Goal: Check status

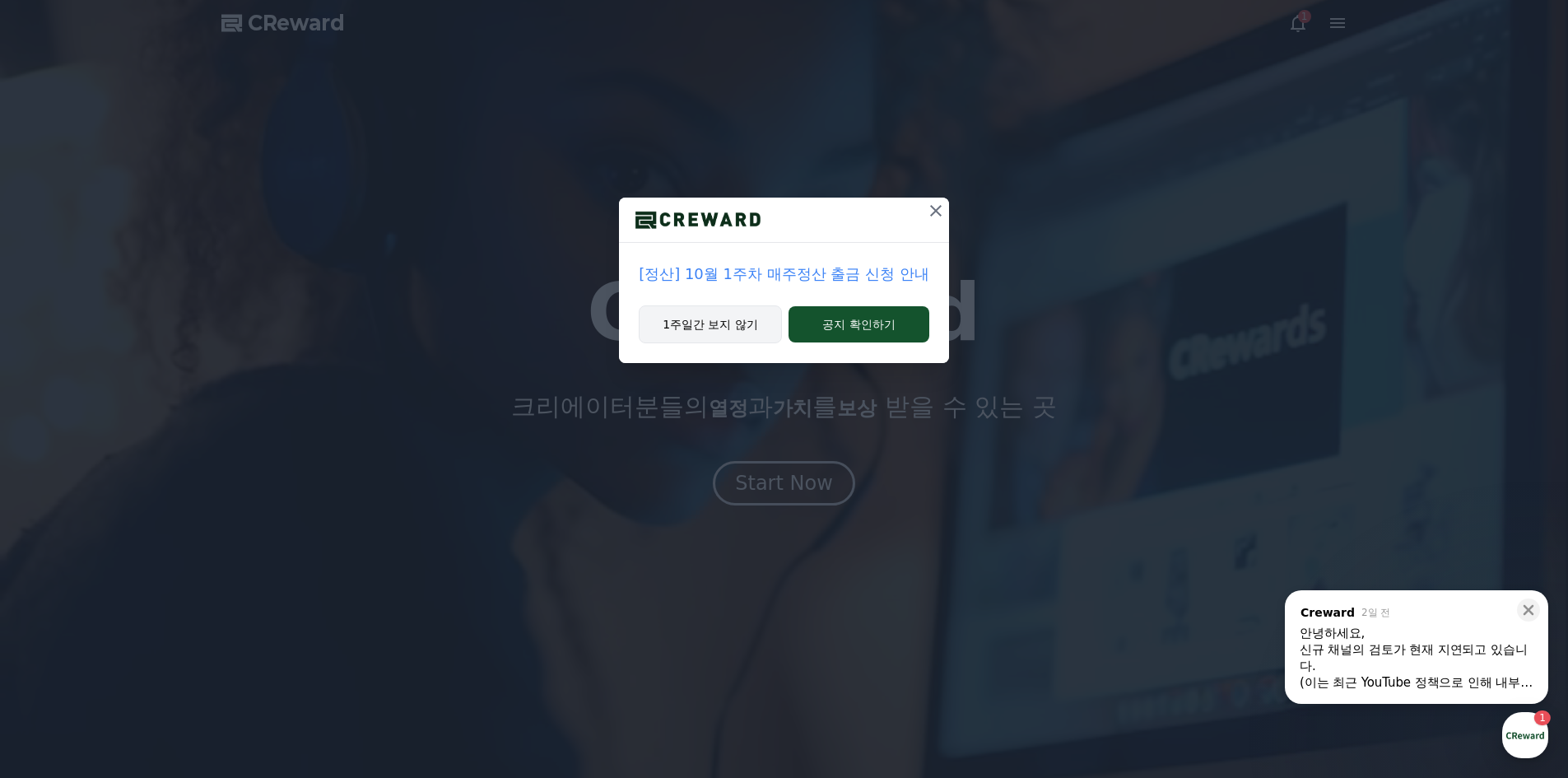
click at [749, 325] on button "1주일간 보지 않기" at bounding box center [710, 324] width 143 height 38
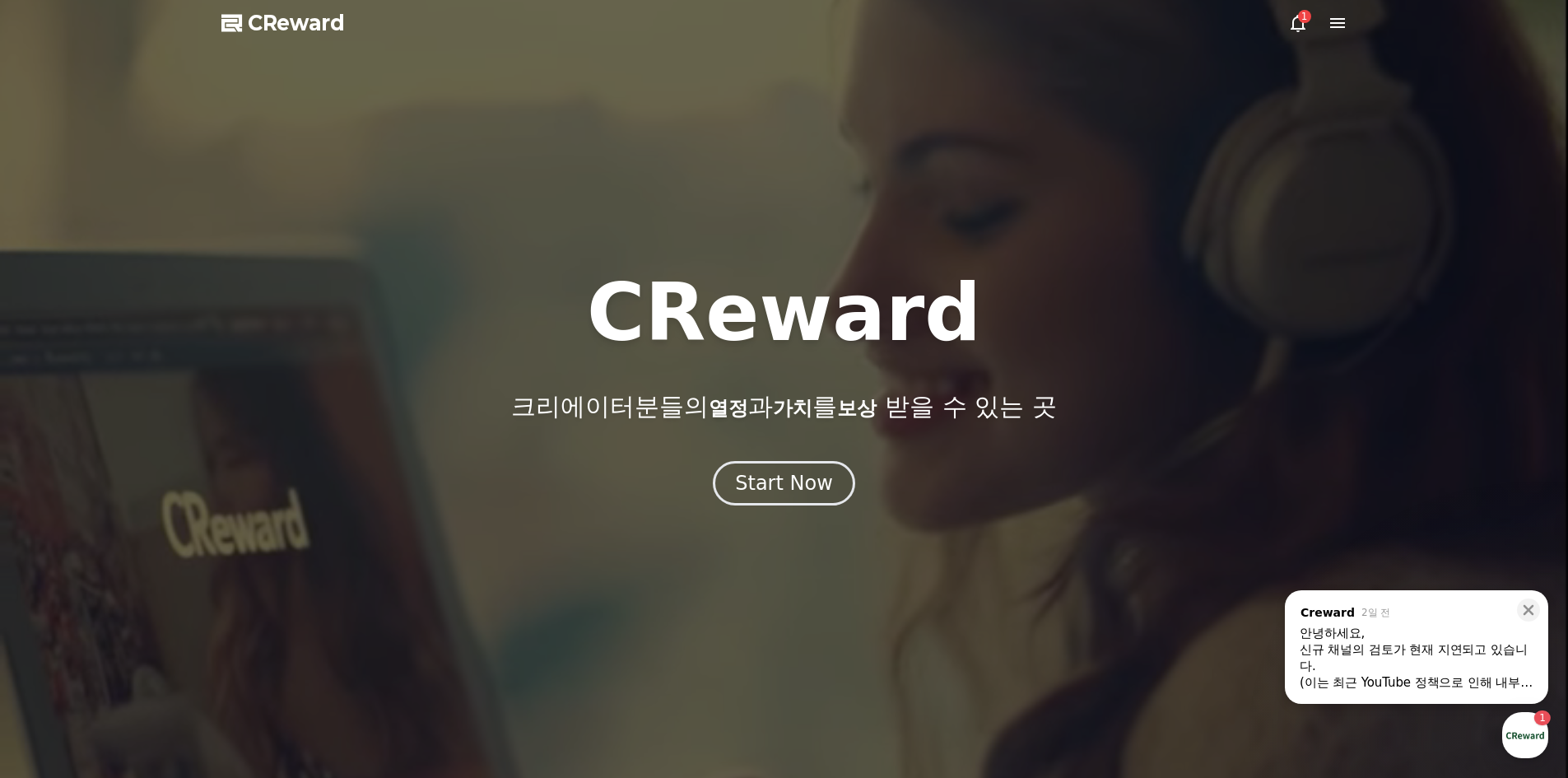
click at [1306, 30] on icon at bounding box center [1298, 23] width 19 height 19
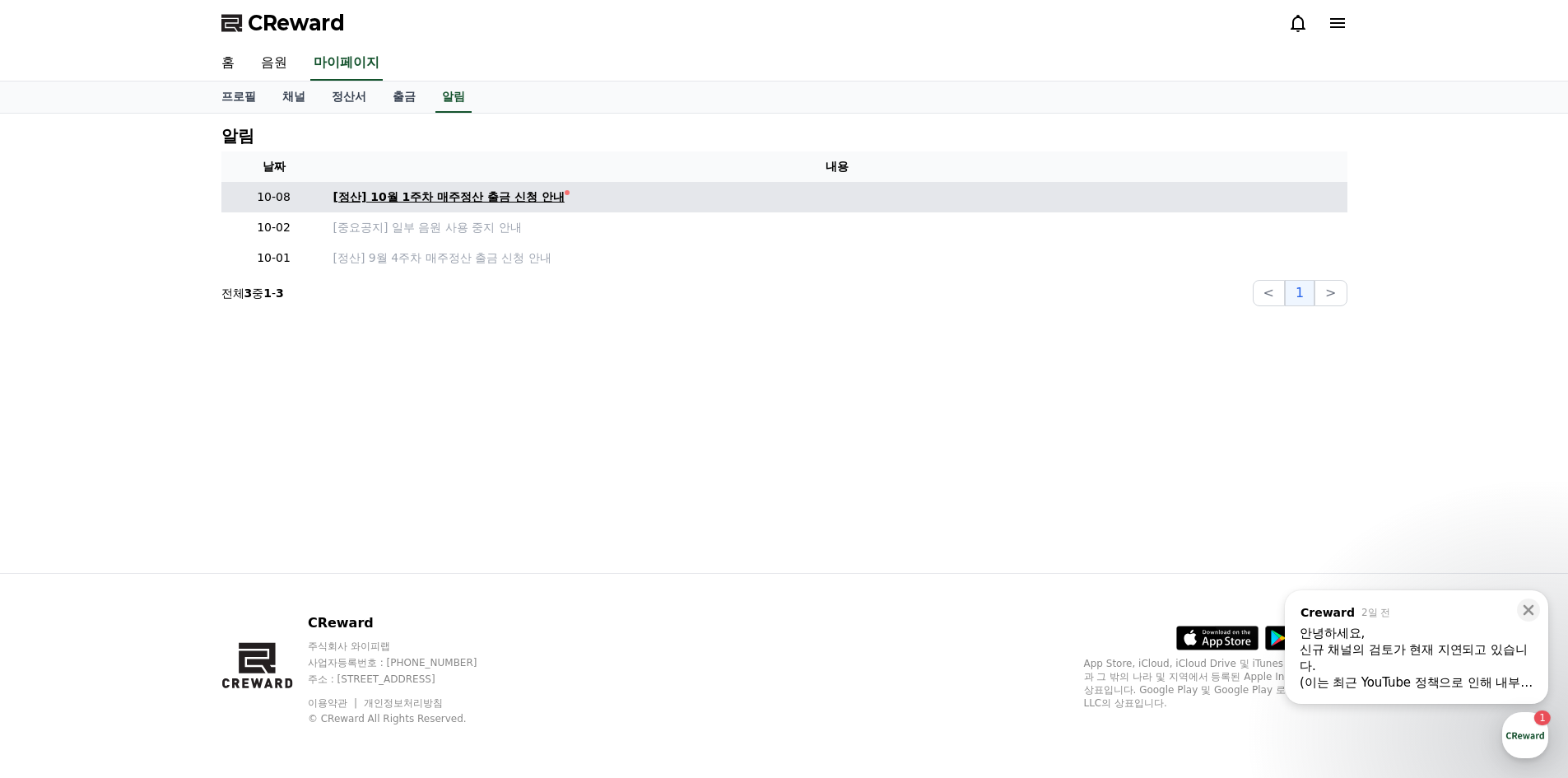
click at [544, 194] on div "[정산] 10월 1주차 매주정산 출금 신청 안내" at bounding box center [449, 197] width 231 height 18
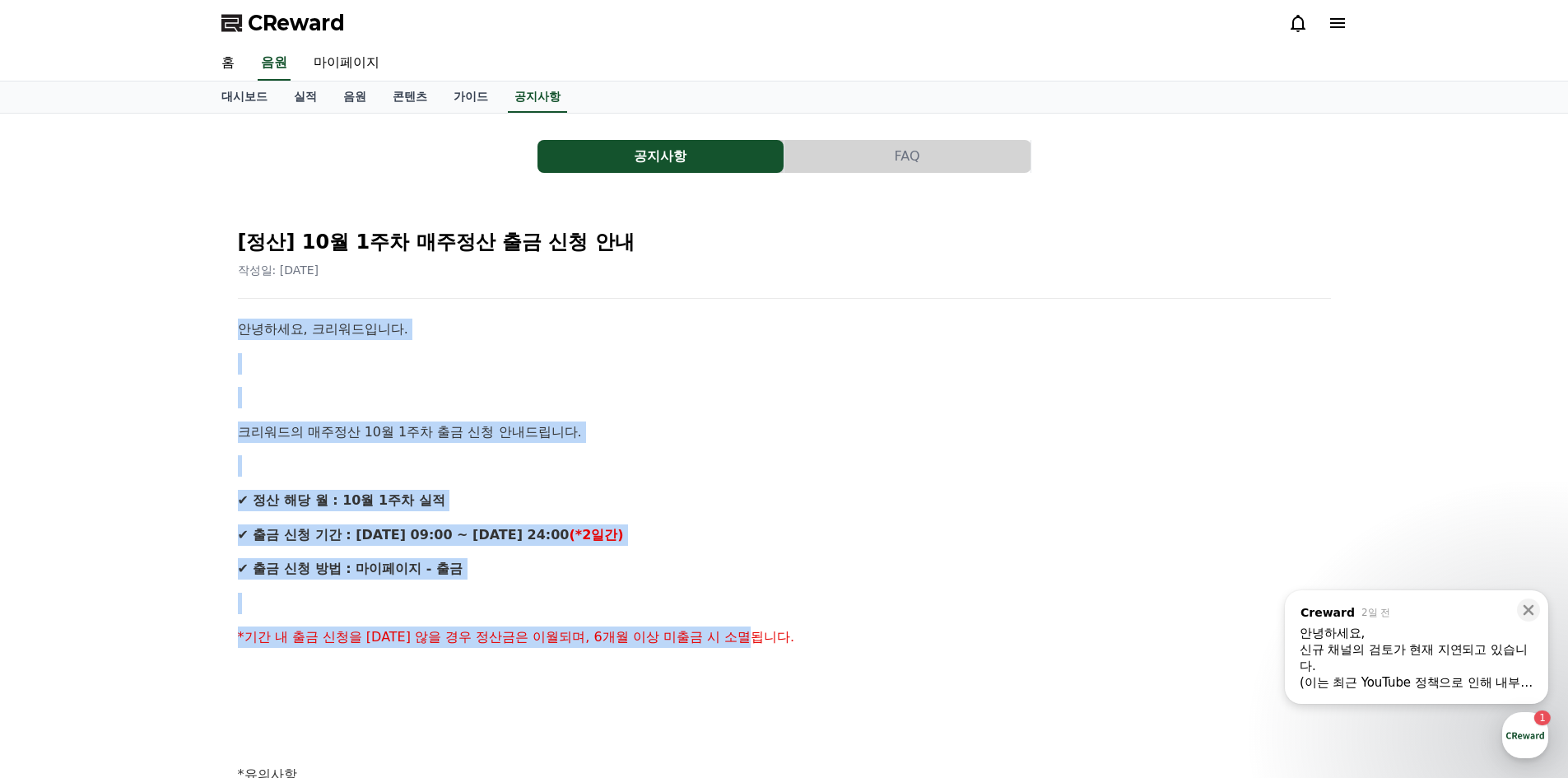
drag, startPoint x: 239, startPoint y: 325, endPoint x: 910, endPoint y: 629, distance: 736.7
click at [909, 629] on div "[정산] 10월 1주차 매주정산 출금 신청 안내 작성일: [DATE] 안녕하세요, 크리워드입니다. 크리워드의 매주정산 10월 1주차 출금 신청…" at bounding box center [784, 764] width 1100 height 1104
click at [910, 629] on p "*기간 내 출금 신청을 [DATE] 않을 경우 정산금은 이월되며, 6개월 이상 미출금 시 소멸됩니다." at bounding box center [784, 637] width 1093 height 21
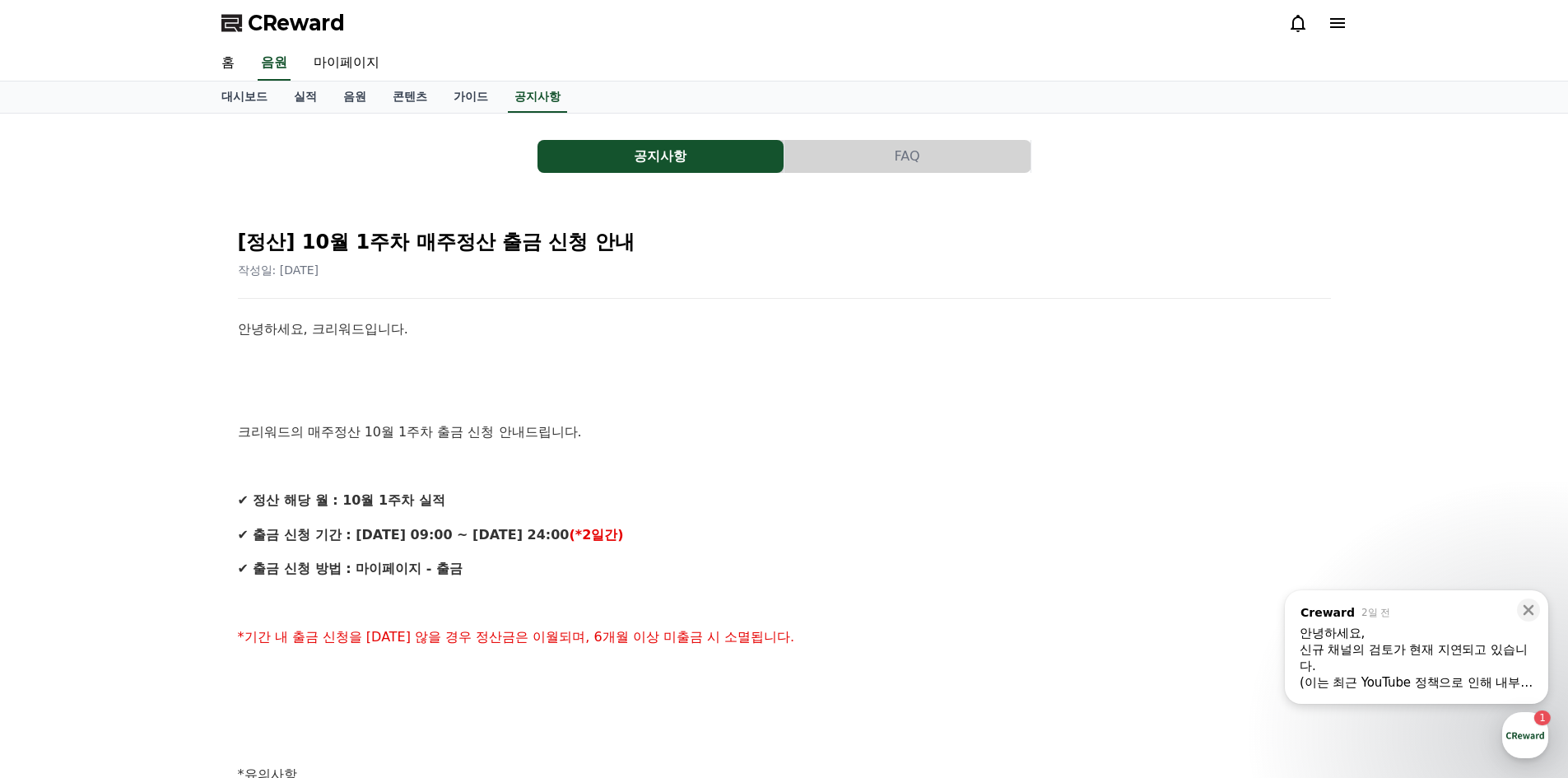
click at [1337, 26] on icon at bounding box center [1337, 23] width 19 height 19
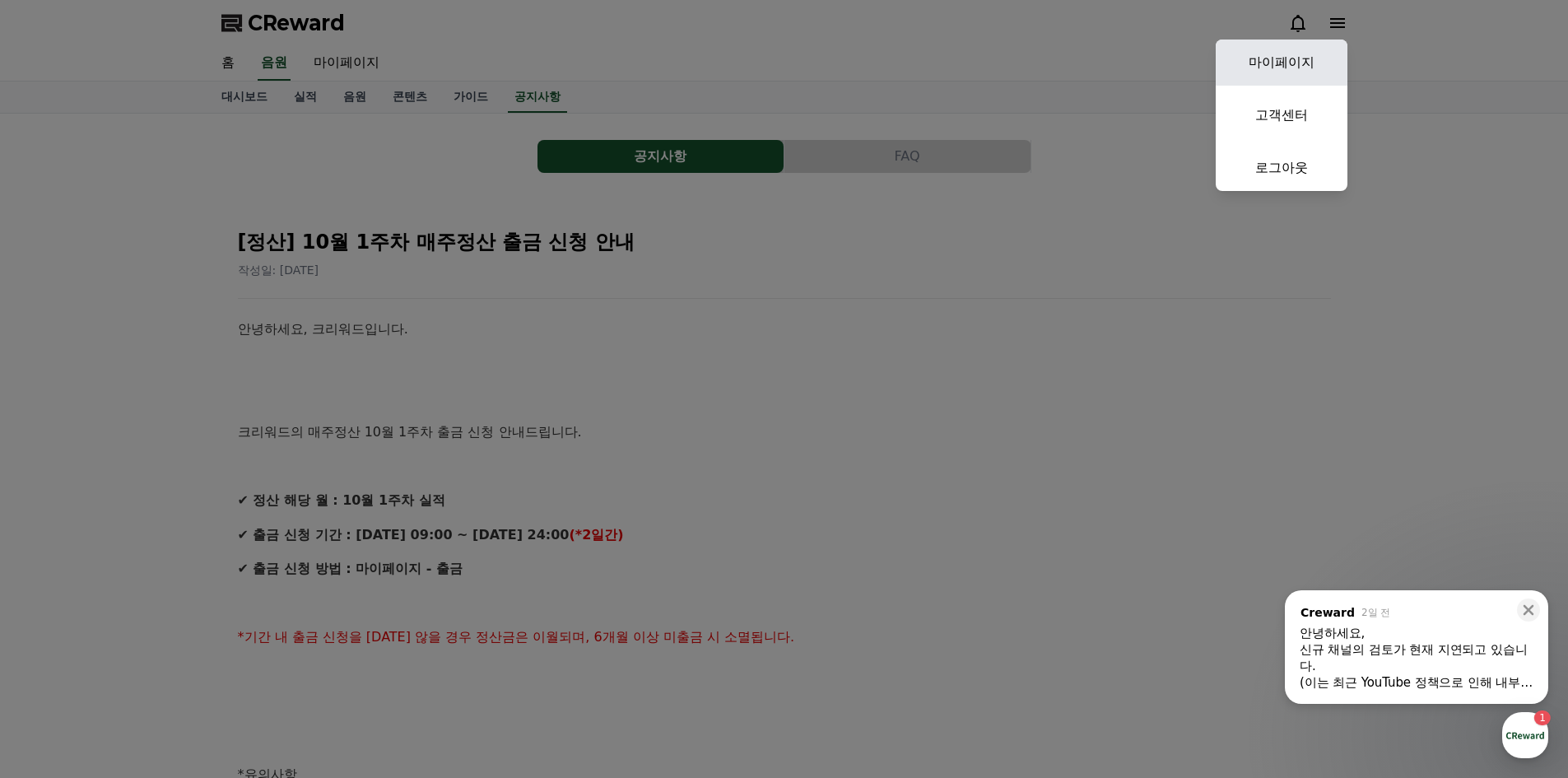
click at [1307, 56] on link "마이페이지" at bounding box center [1281, 63] width 132 height 46
select select "**********"
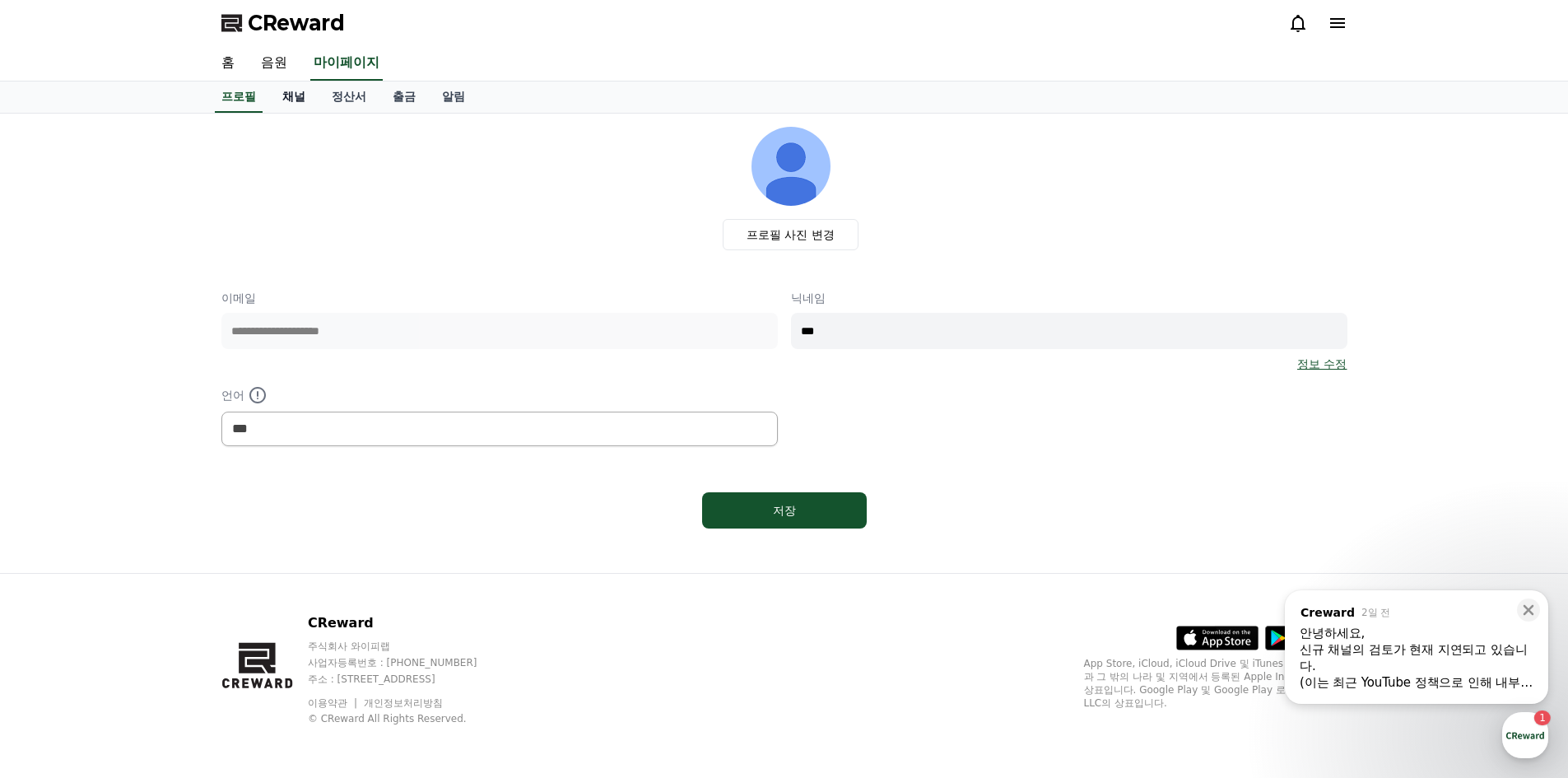
click at [311, 99] on link "채널" at bounding box center [294, 96] width 49 height 31
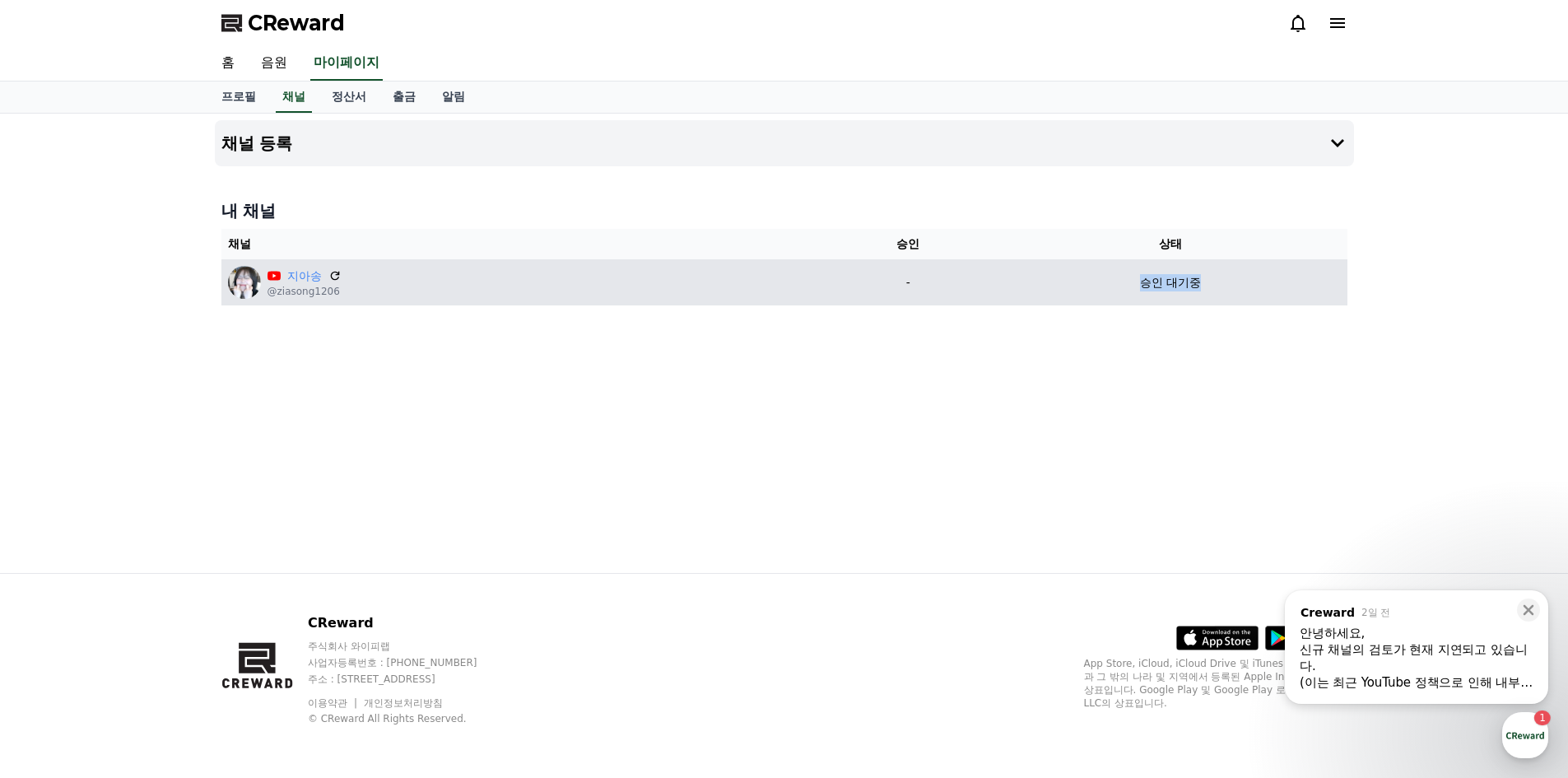
drag, startPoint x: 1193, startPoint y: 278, endPoint x: 1299, endPoint y: 287, distance: 106.4
click at [1299, 287] on div "승인 대기중" at bounding box center [1170, 283] width 340 height 18
drag, startPoint x: 1299, startPoint y: 287, endPoint x: 620, endPoint y: 139, distance: 694.9
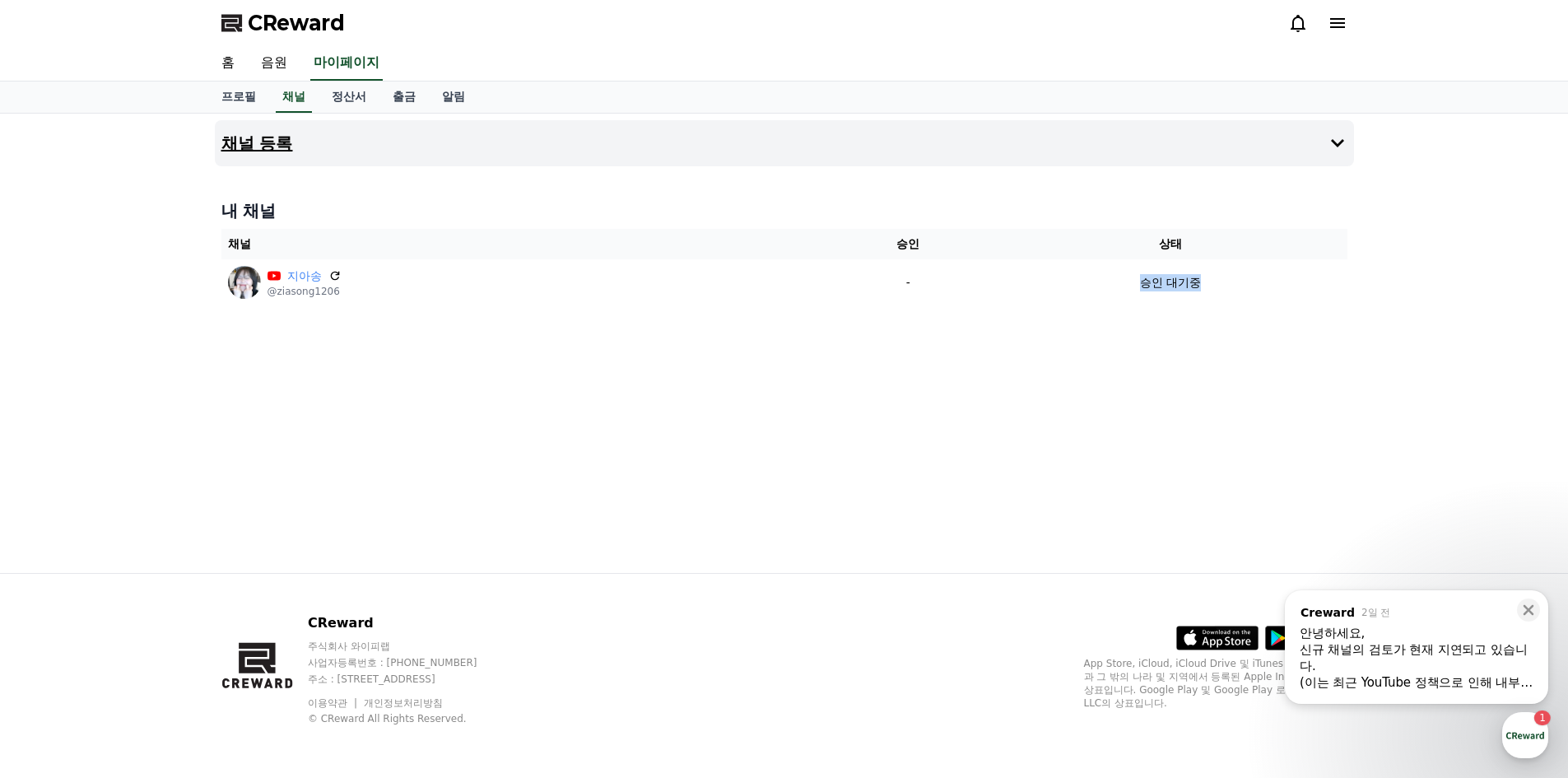
click at [1299, 289] on div "승인 대기중" at bounding box center [1170, 283] width 340 height 18
click at [1531, 608] on icon at bounding box center [1529, 610] width 11 height 11
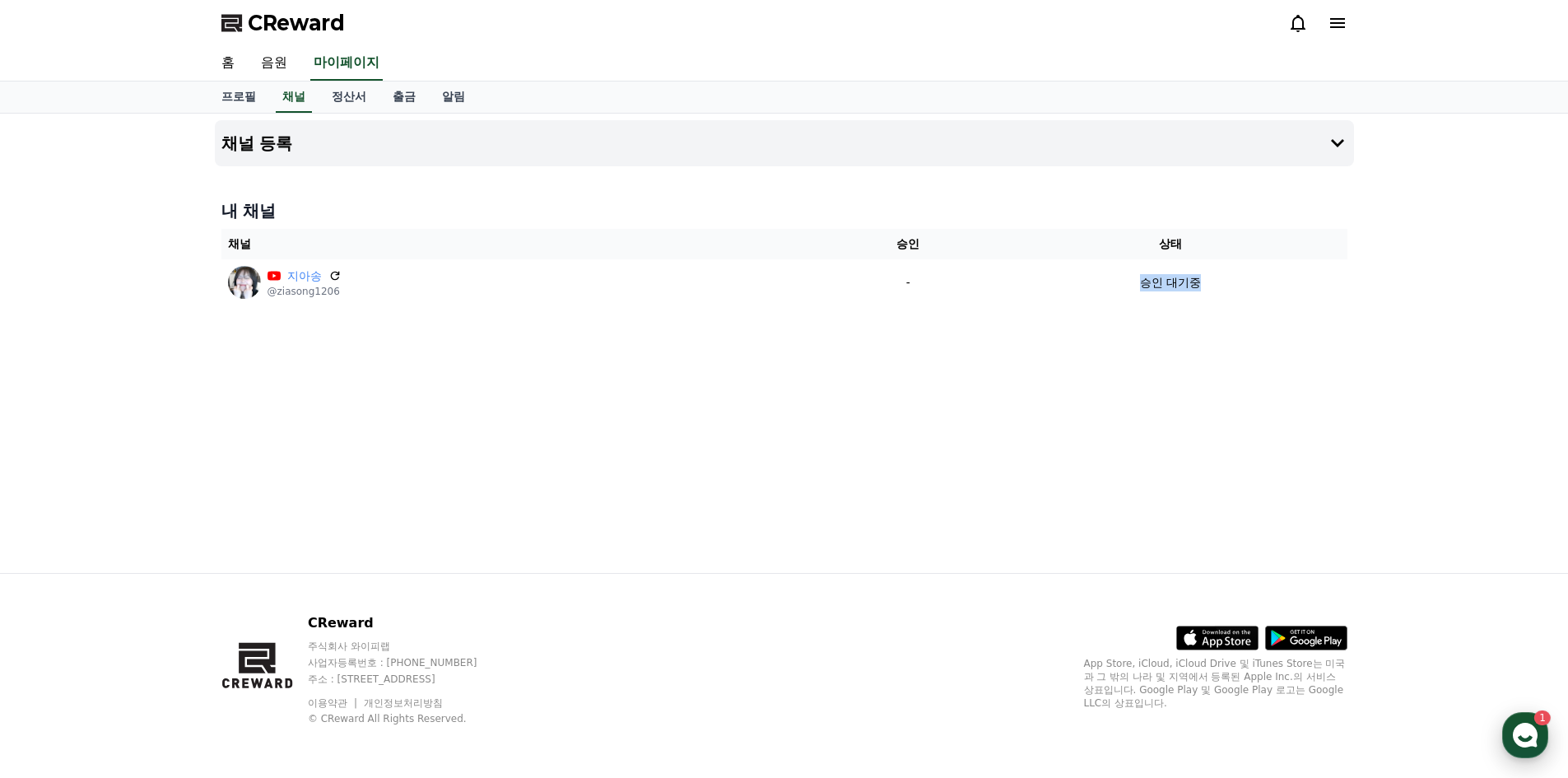
click at [1538, 732] on icon "button" at bounding box center [1526, 735] width 30 height 30
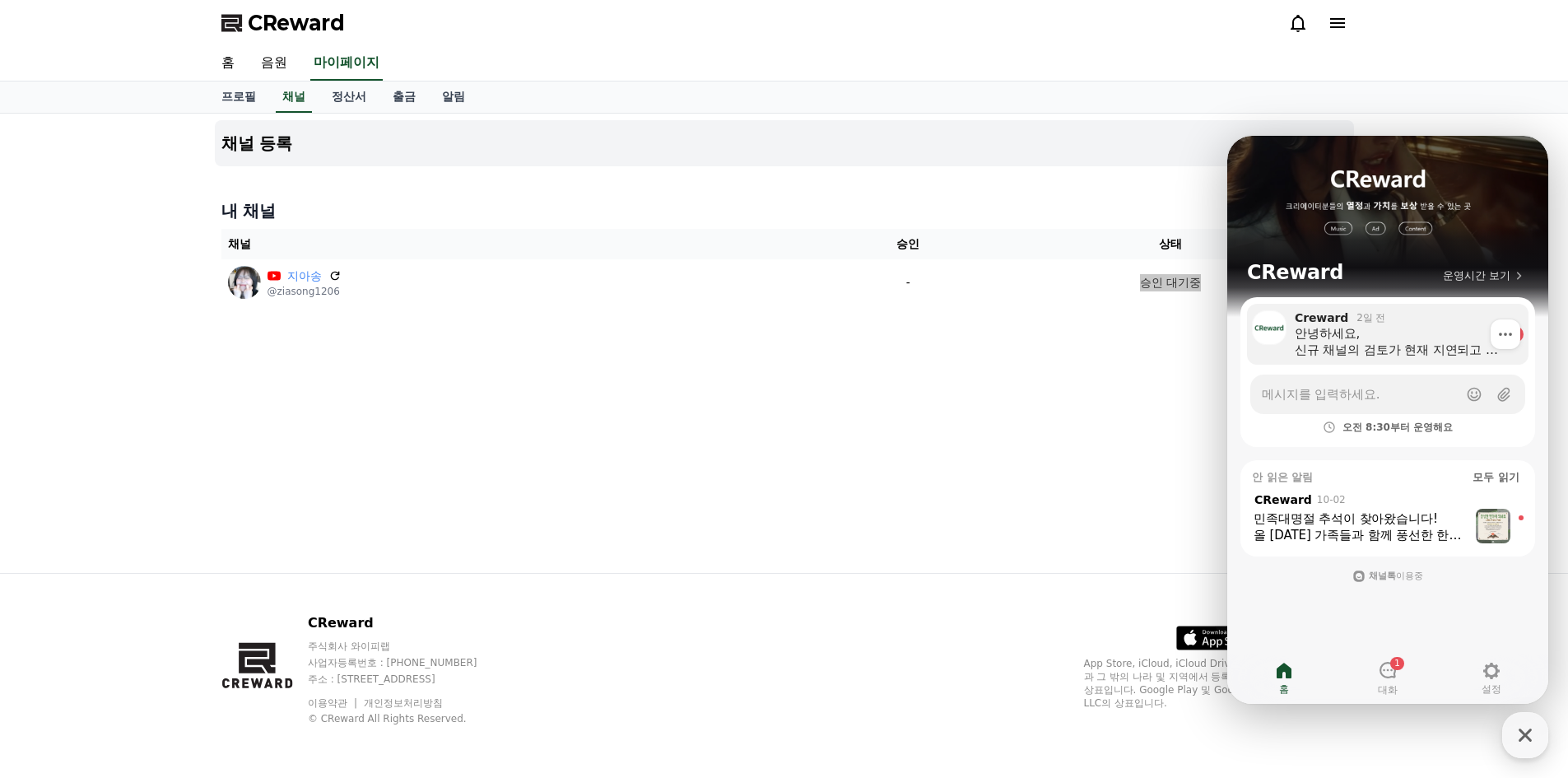
click at [1420, 356] on div "안녕하세요, 신규 채널의 검토가 현재 지연되고 있습니다. (이는 최근 YouTube 정책으로 인해 내부 검토가 우선적으로 진행되고 있기 때문입…" at bounding box center [1398, 341] width 206 height 33
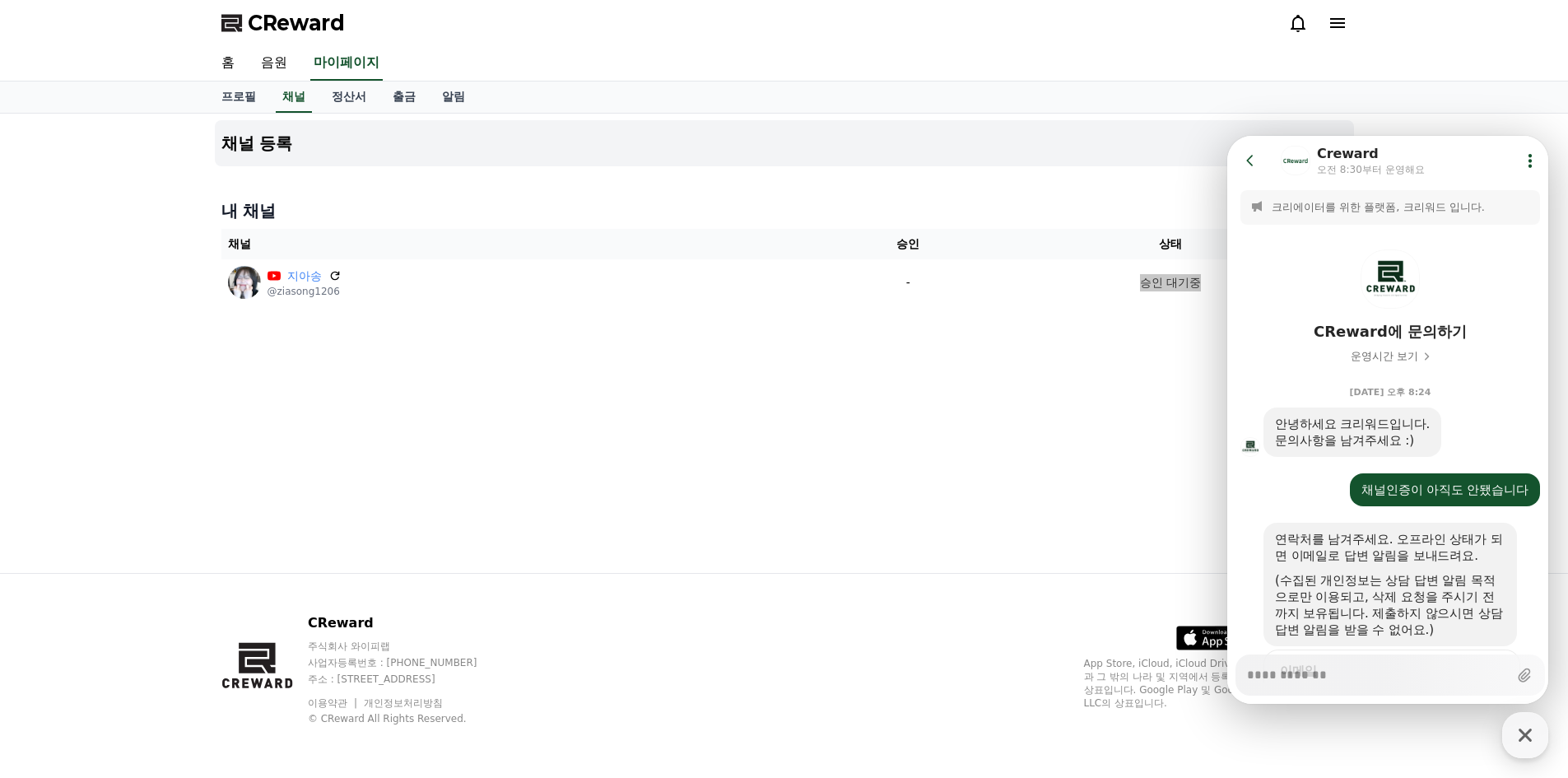
scroll to position [583, 0]
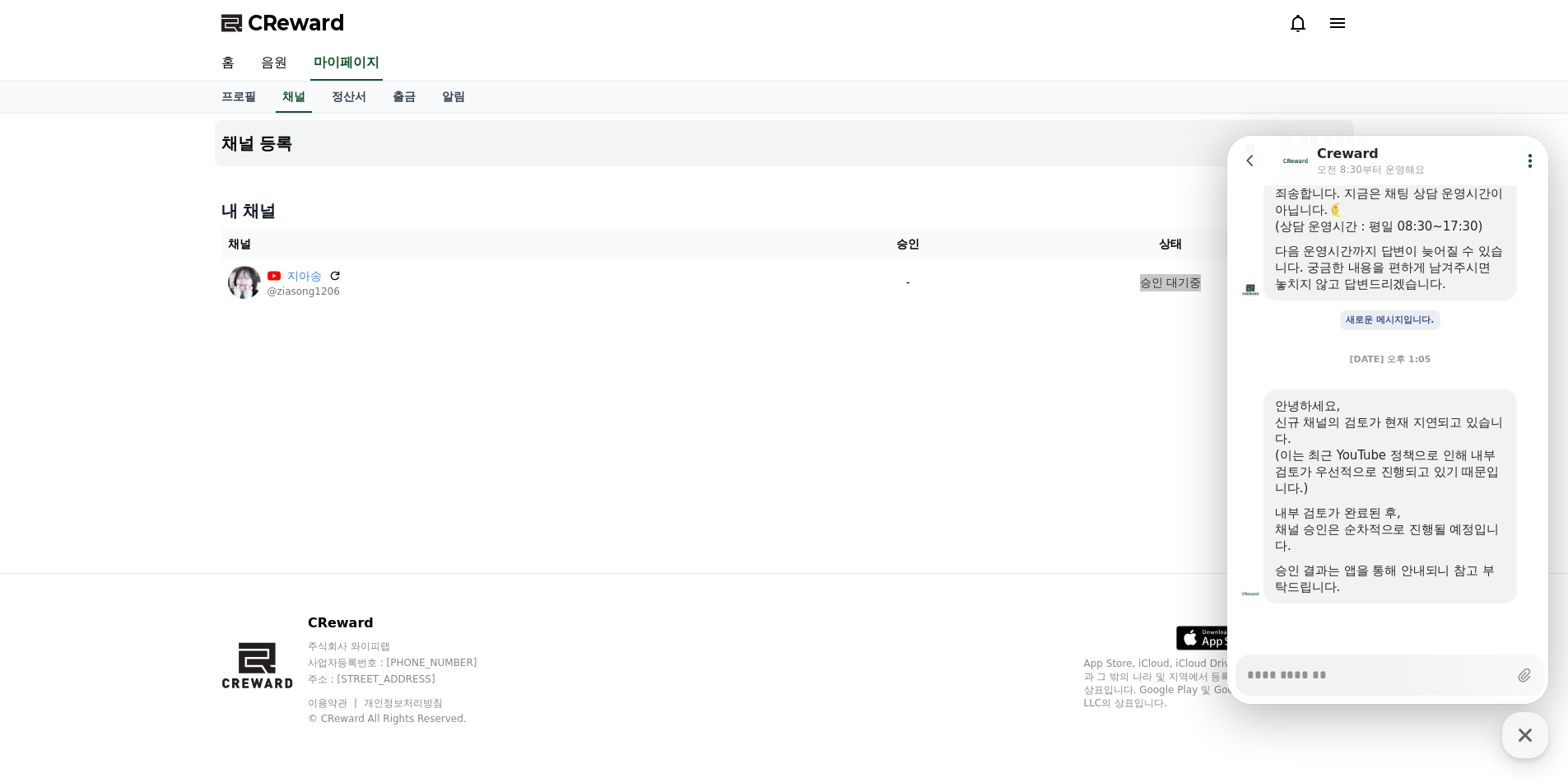
type textarea "*"
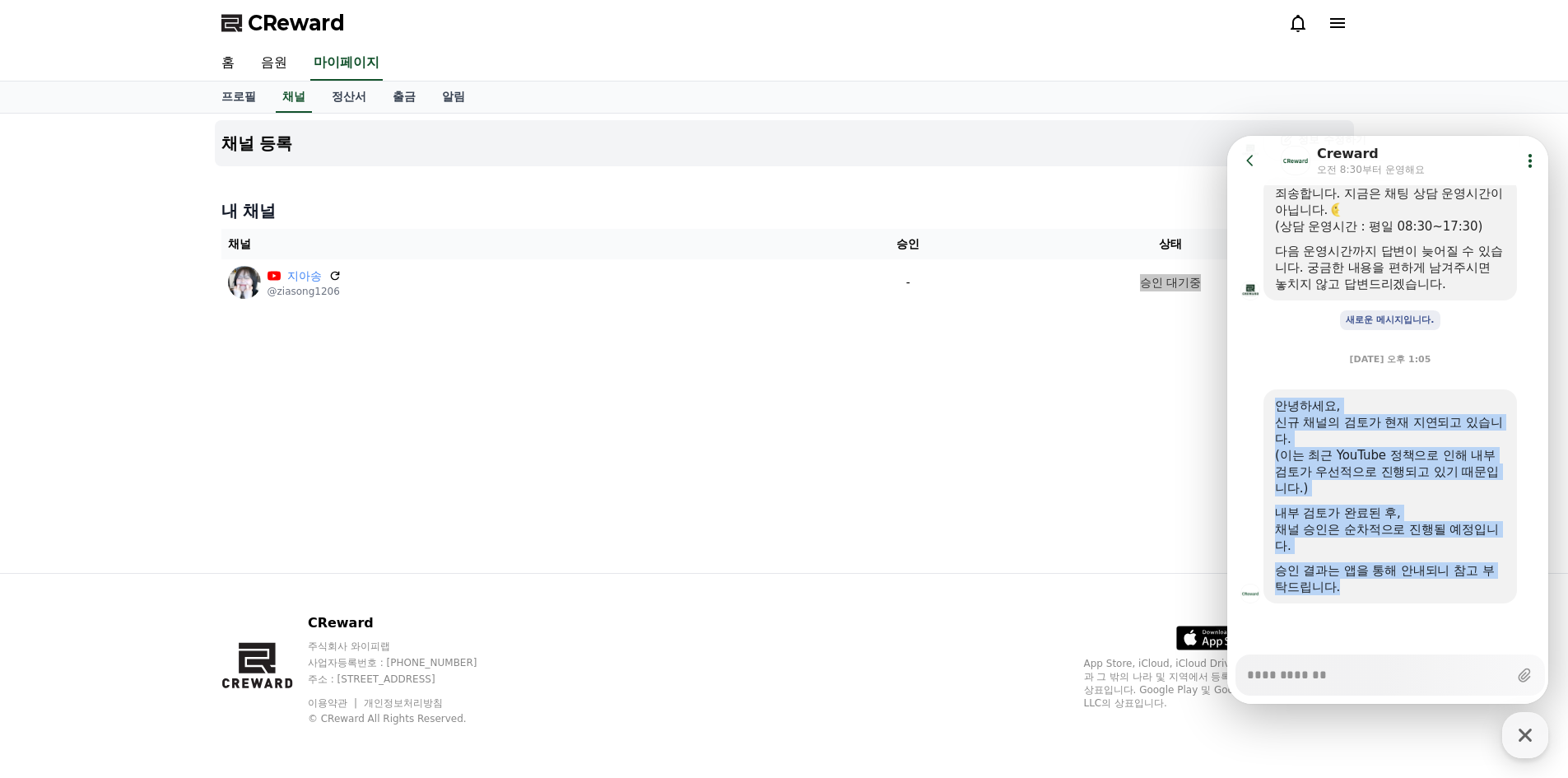
drag, startPoint x: 1269, startPoint y: 402, endPoint x: 1422, endPoint y: 587, distance: 240.1
click at [1422, 587] on div "안녕하세요, 신규 채널의 검토가 현재 지연되고 있습니다. (이는 최근 YouTube 정책으로 인해 내부 검토가 우선적으로 진행되고 있기 때문입…" at bounding box center [1390, 496] width 254 height 214
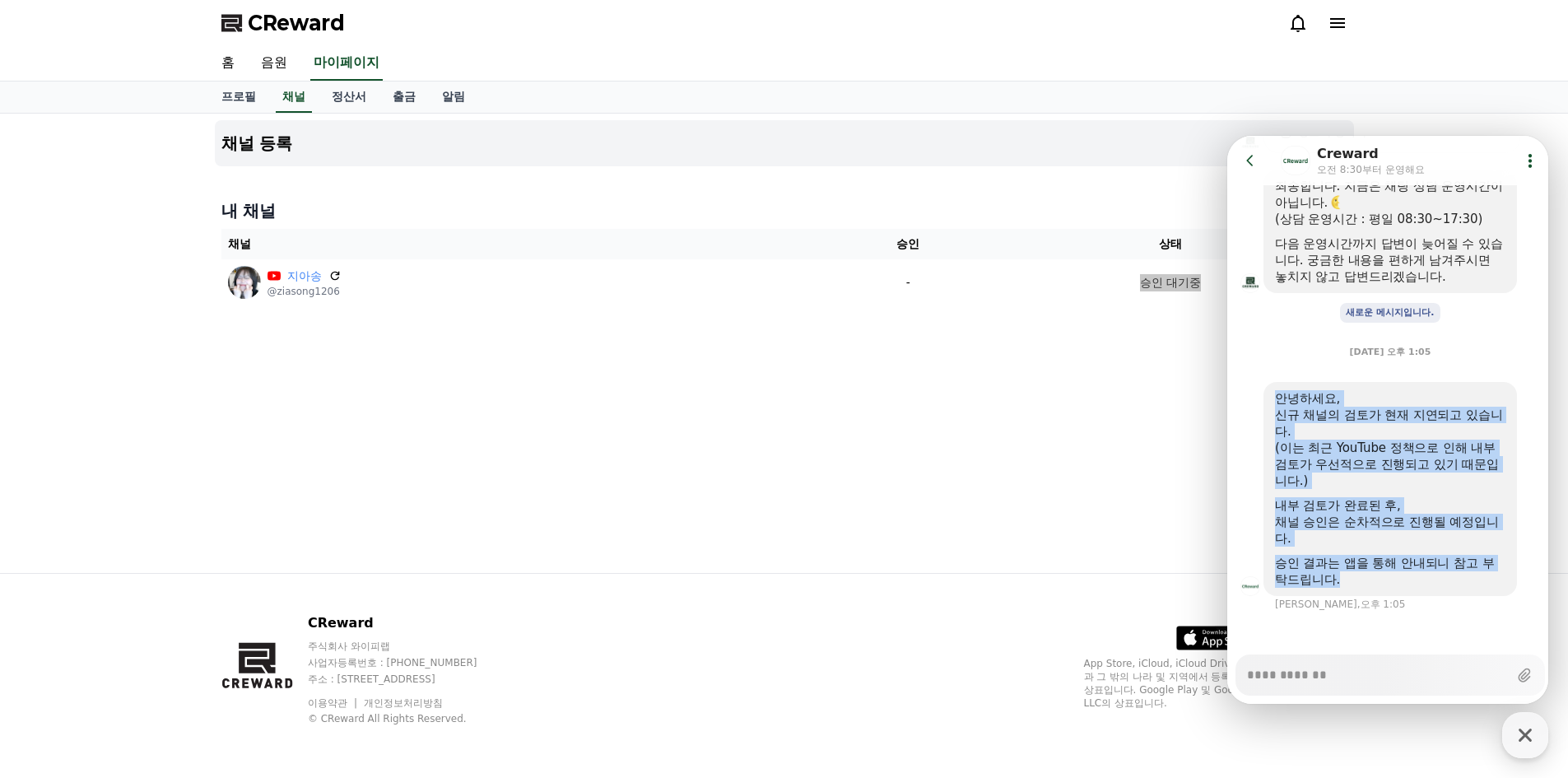
click at [1422, 587] on div "안녕하세요, 신규 채널의 검토가 현재 지연되고 있습니다. (이는 최근 YouTube 정책으로 인해 내부 검토가 우선적으로 진행되고 있기 때문입…" at bounding box center [1390, 488] width 254 height 214
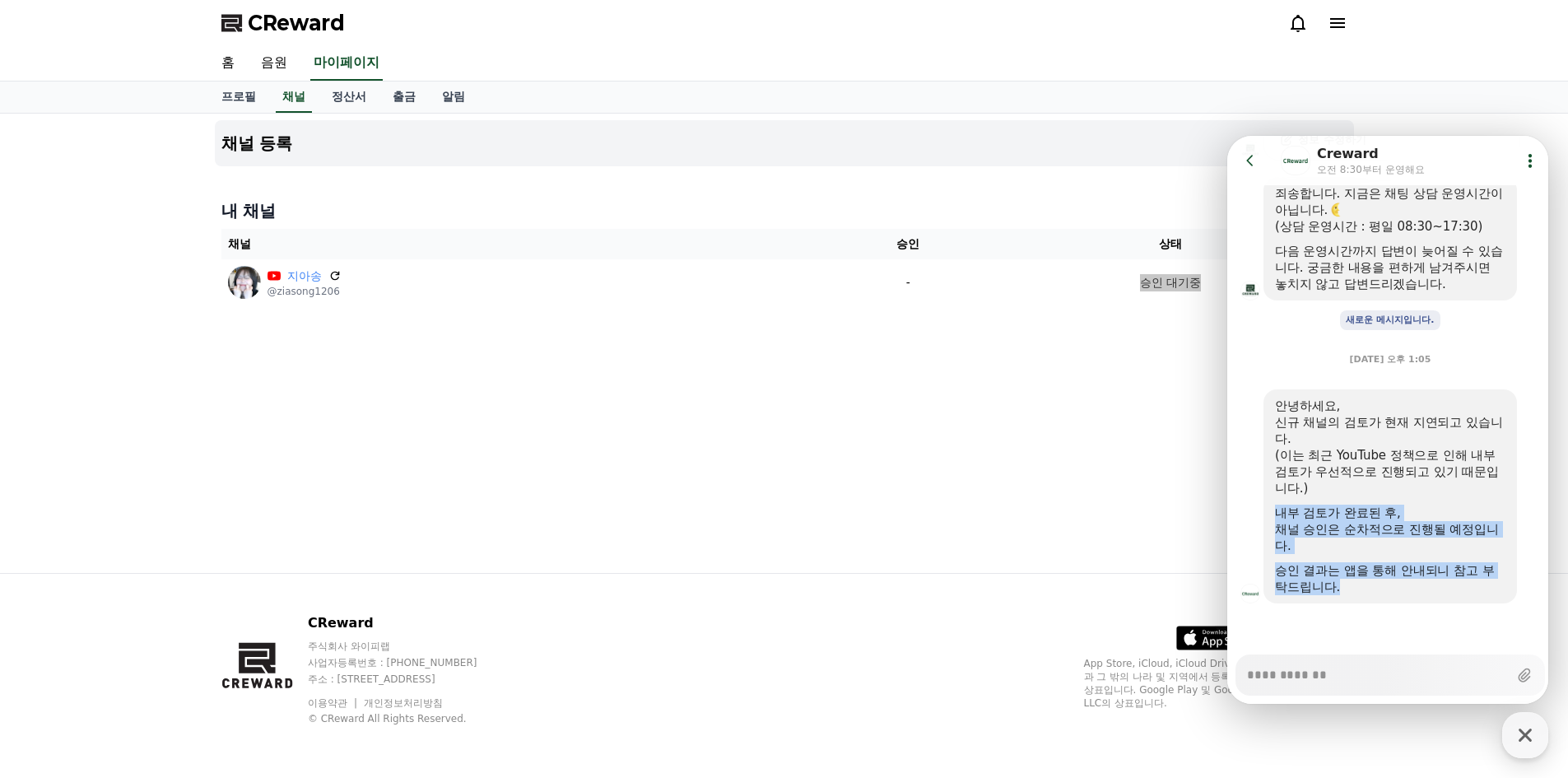
drag, startPoint x: 1425, startPoint y: 482, endPoint x: 1428, endPoint y: 594, distance: 112.0
click at [1428, 594] on div "안녕하세요, 신규 채널의 검토가 현재 지연되고 있습니다. (이는 최근 YouTube 정책으로 인해 내부 검토가 우선적으로 진행되고 있기 때문입…" at bounding box center [1390, 496] width 231 height 198
click at [1429, 593] on div "승인 결과는 앱을 통해 안내되니 참고 부탁드립니다." at bounding box center [1390, 578] width 231 height 33
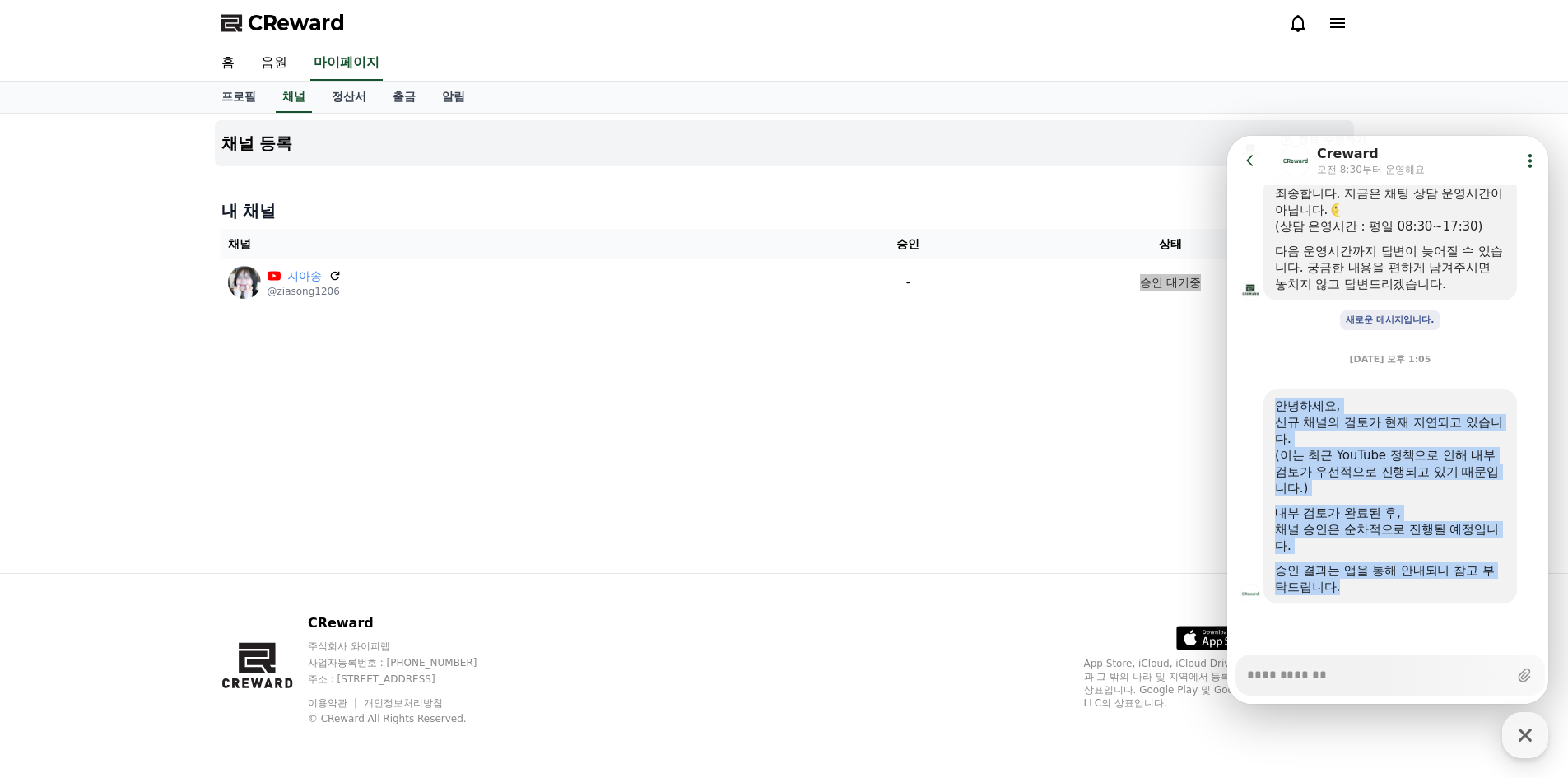
drag, startPoint x: 1271, startPoint y: 401, endPoint x: 1419, endPoint y: 598, distance: 246.4
click at [1419, 598] on div "안녕하세요, 신규 채널의 검토가 현재 지연되고 있습니다. (이는 최근 YouTube 정책으로 인해 내부 검토가 우선적으로 진행되고 있기 때문입…" at bounding box center [1390, 496] width 254 height 214
click at [1420, 595] on div "안녕하세요, 신규 채널의 검토가 현재 지연되고 있습니다. (이는 최근 YouTube 정책으로 인해 내부 검토가 우선적으로 진행되고 있기 때문입…" at bounding box center [1390, 496] width 254 height 214
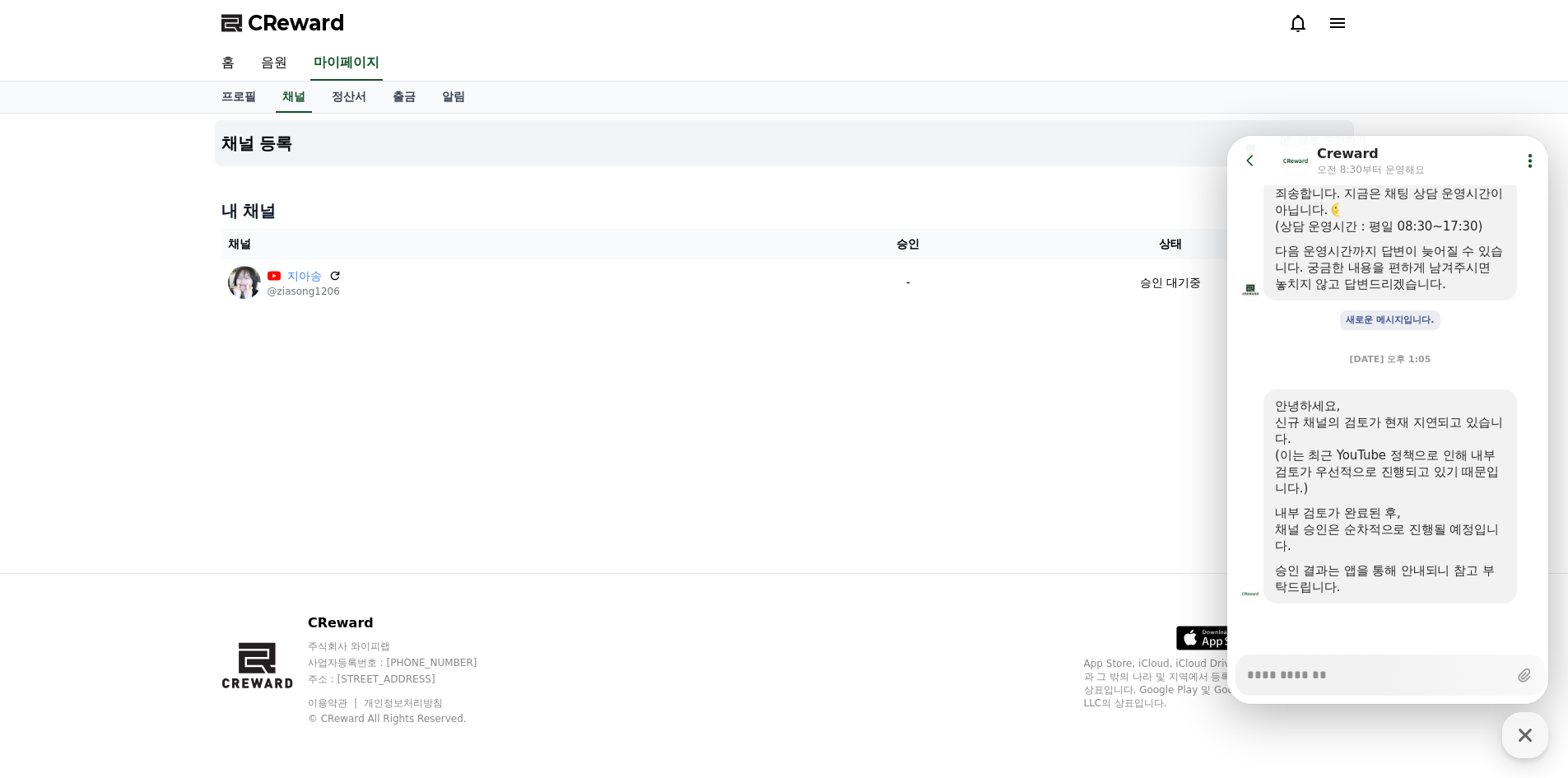
click at [640, 352] on div "채널 등록 내 채널 채널 승인 상태 지아송 @ziasong1206 - 승인 대기중" at bounding box center [784, 344] width 1152 height 459
